Goal: Task Accomplishment & Management: Use online tool/utility

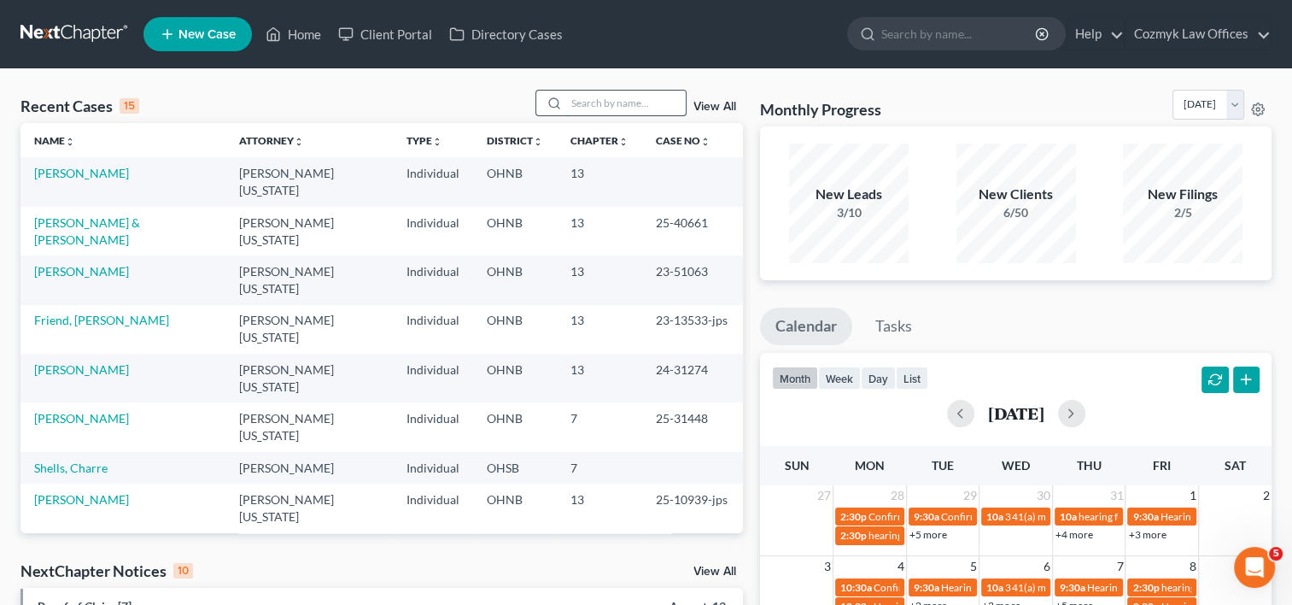
click at [588, 102] on input "search" at bounding box center [626, 103] width 120 height 25
type input "[PERSON_NAME]"
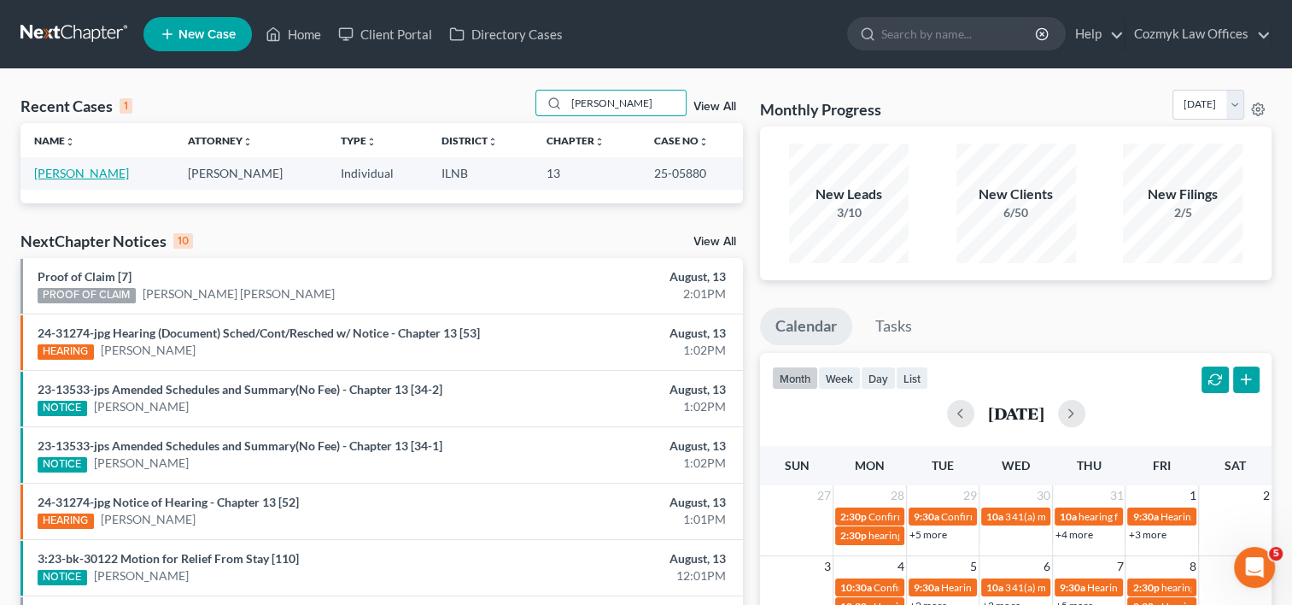
click at [85, 176] on link "[PERSON_NAME]" at bounding box center [81, 173] width 95 height 15
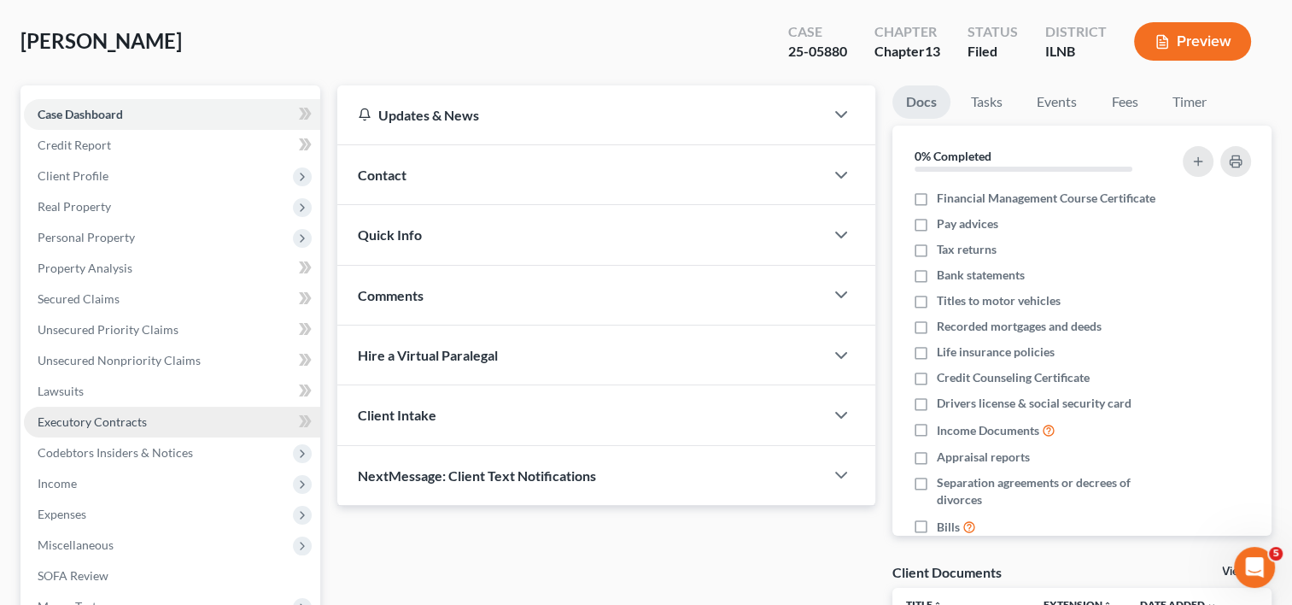
scroll to position [256, 0]
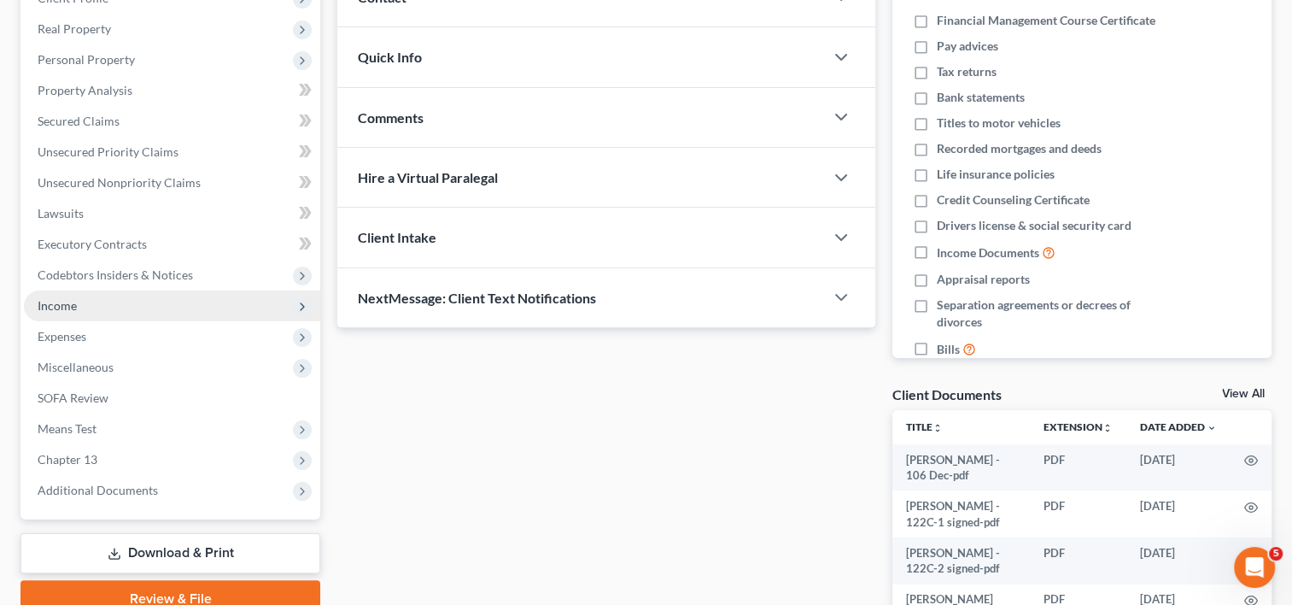
click at [86, 309] on span "Income" at bounding box center [172, 305] width 296 height 31
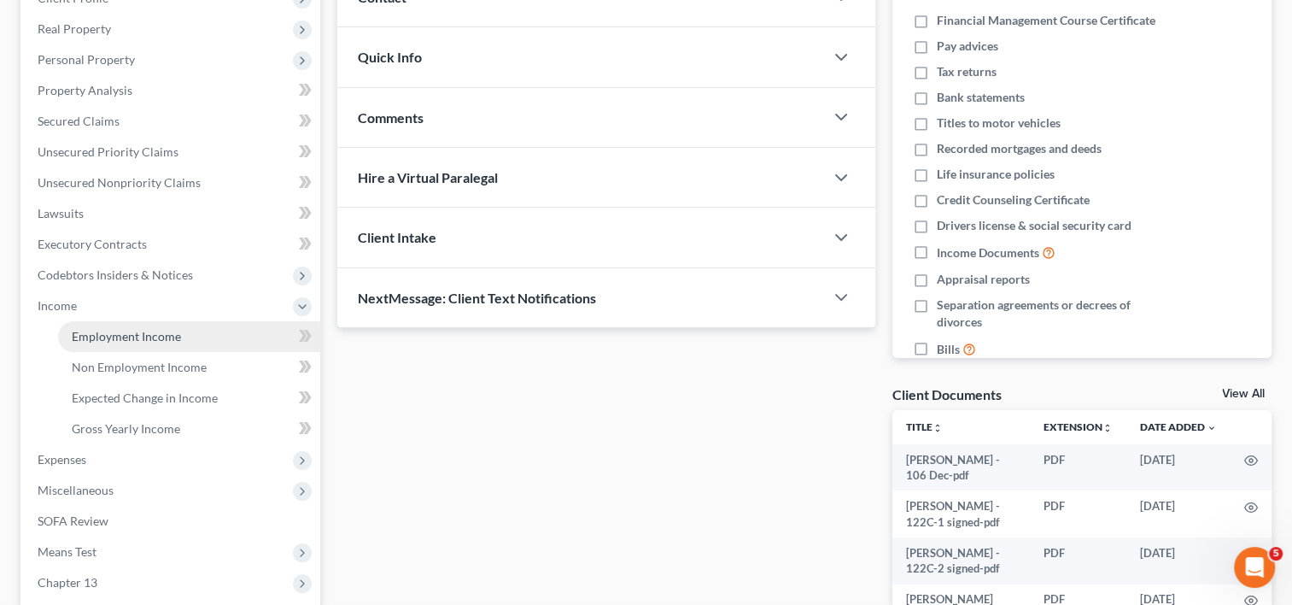
click at [106, 331] on span "Employment Income" at bounding box center [126, 336] width 109 height 15
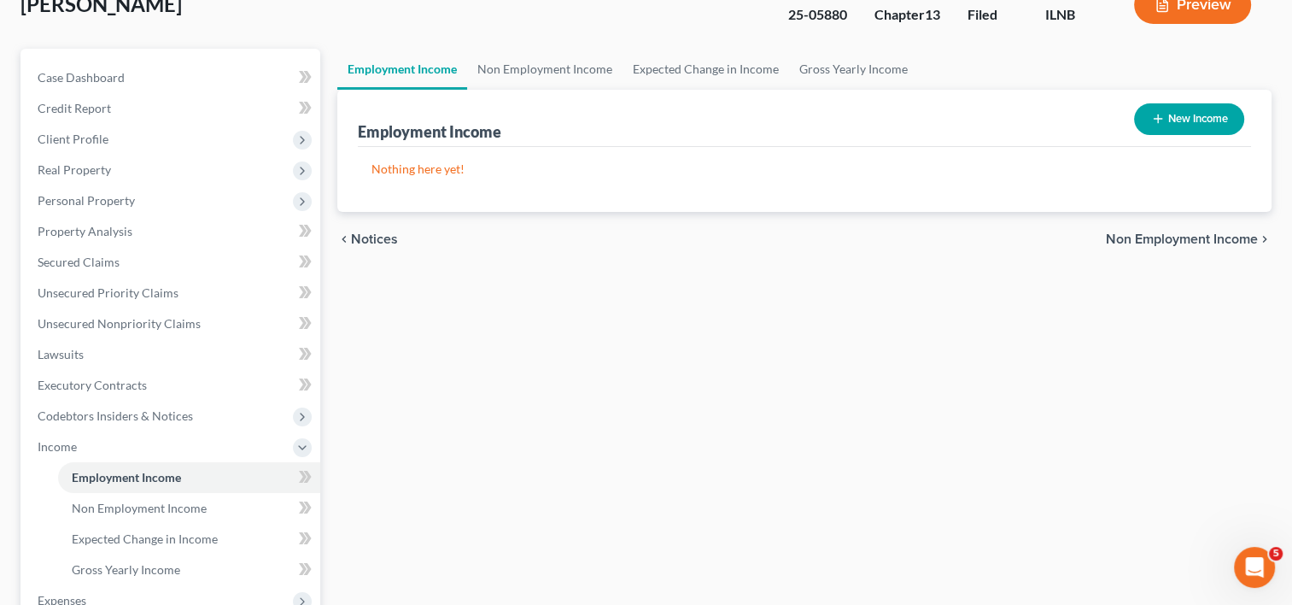
scroll to position [85, 0]
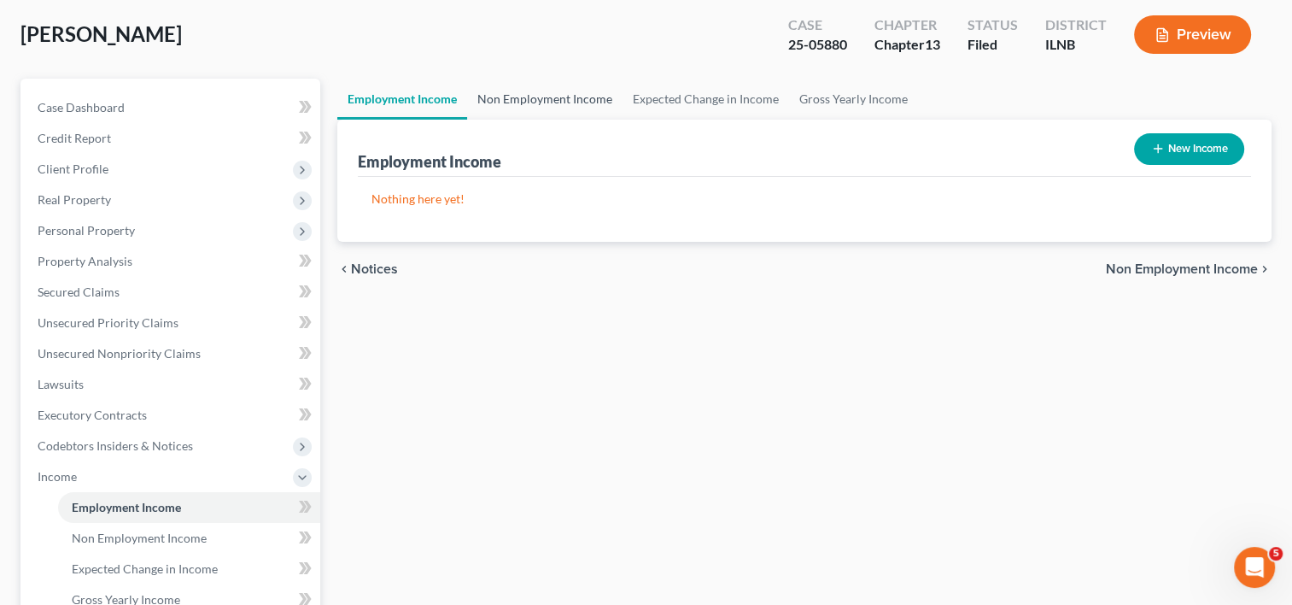
click at [506, 101] on link "Non Employment Income" at bounding box center [544, 99] width 155 height 41
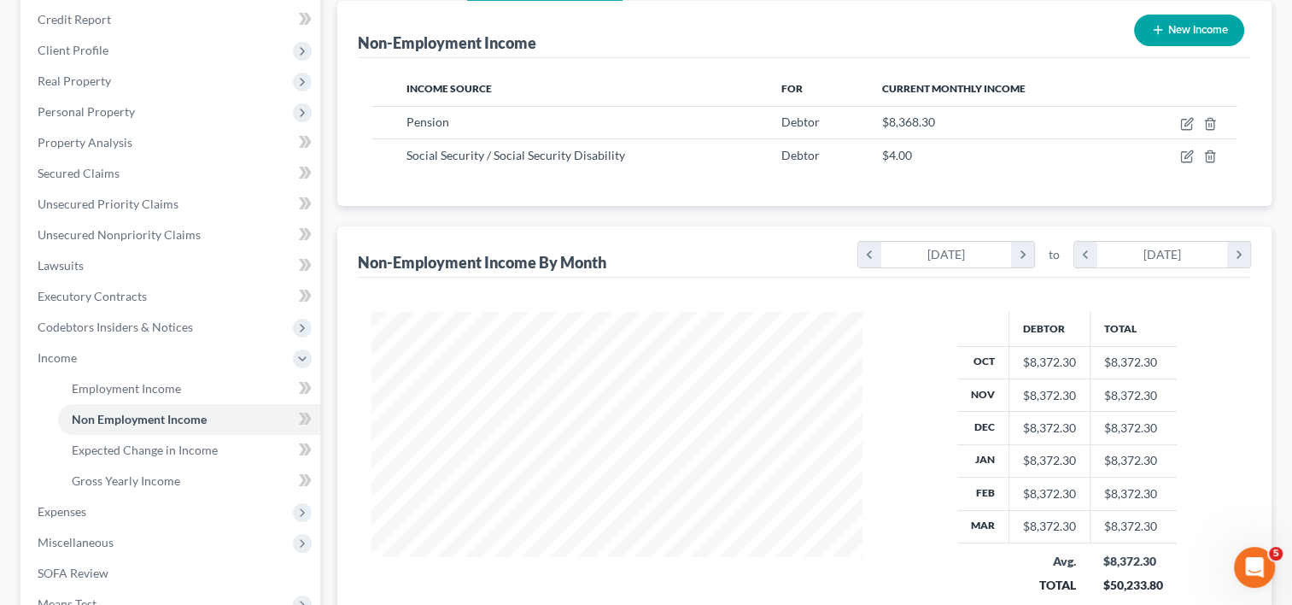
scroll to position [342, 0]
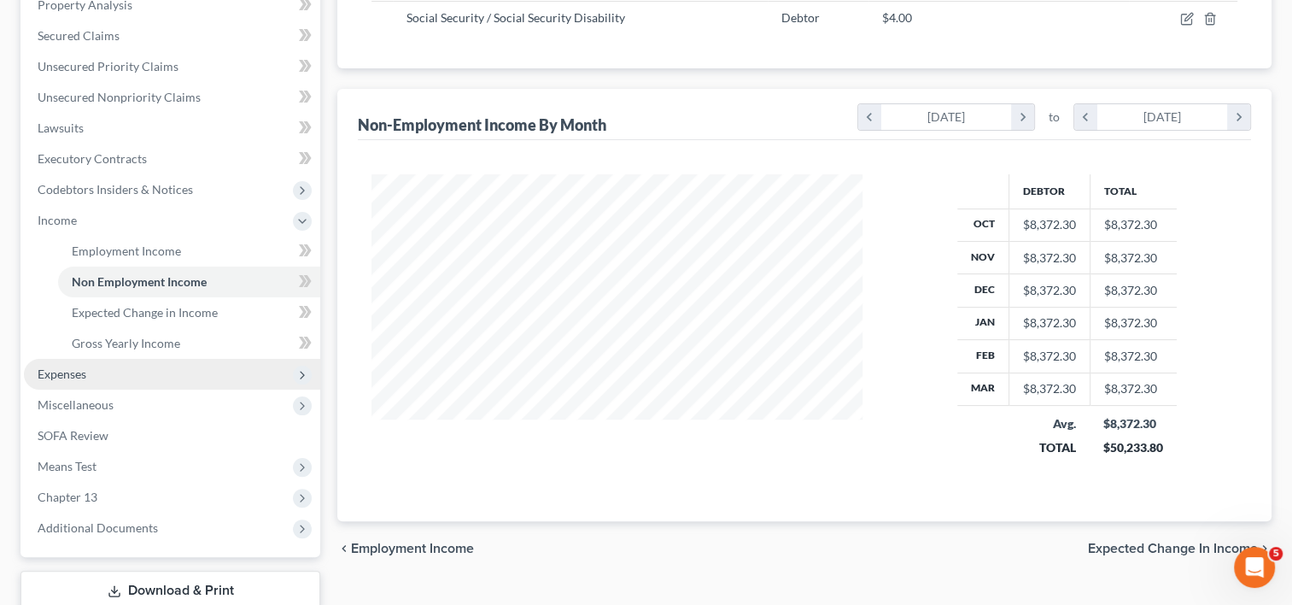
click at [67, 376] on span "Expenses" at bounding box center [62, 373] width 49 height 15
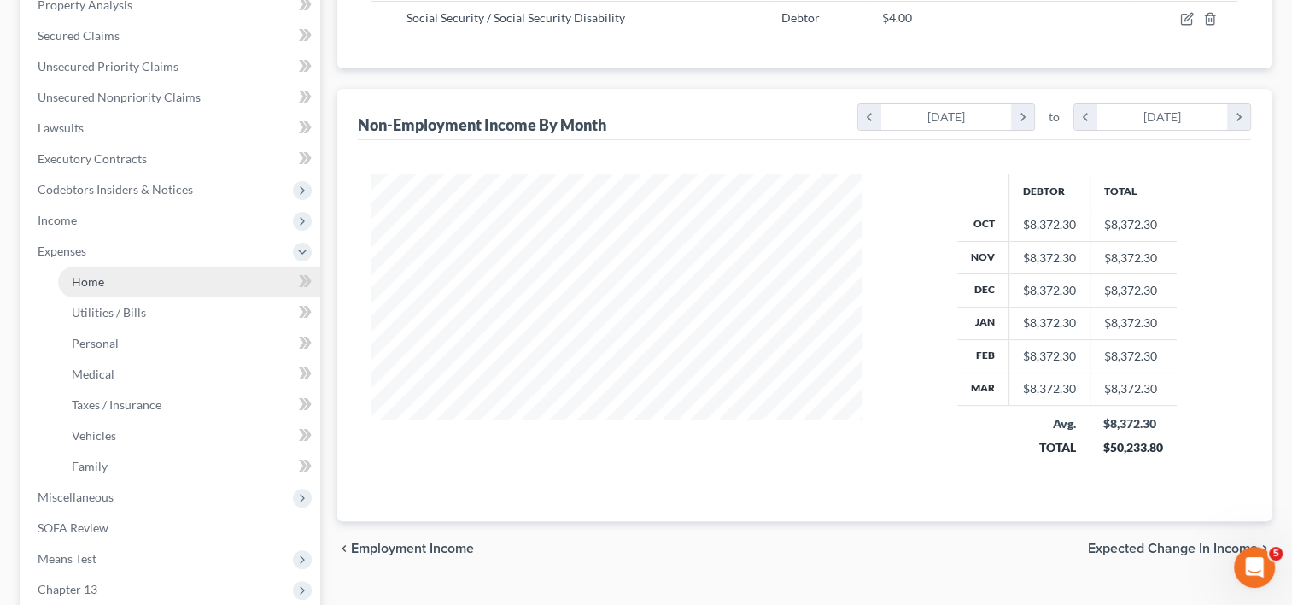
click at [90, 286] on span "Home" at bounding box center [88, 281] width 32 height 15
